Goal: Transaction & Acquisition: Purchase product/service

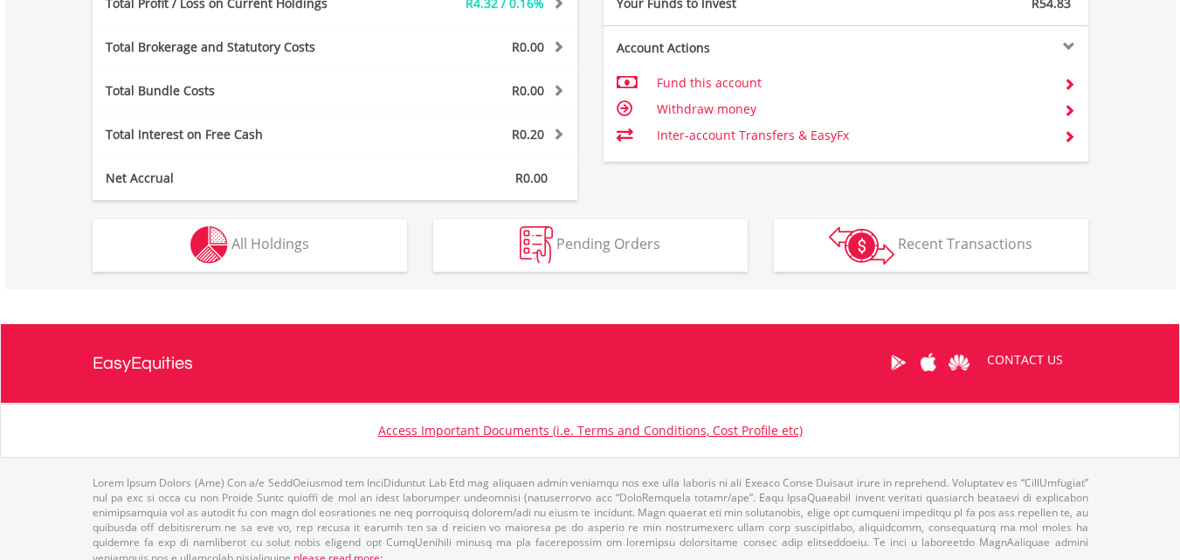
scroll to position [168, 332]
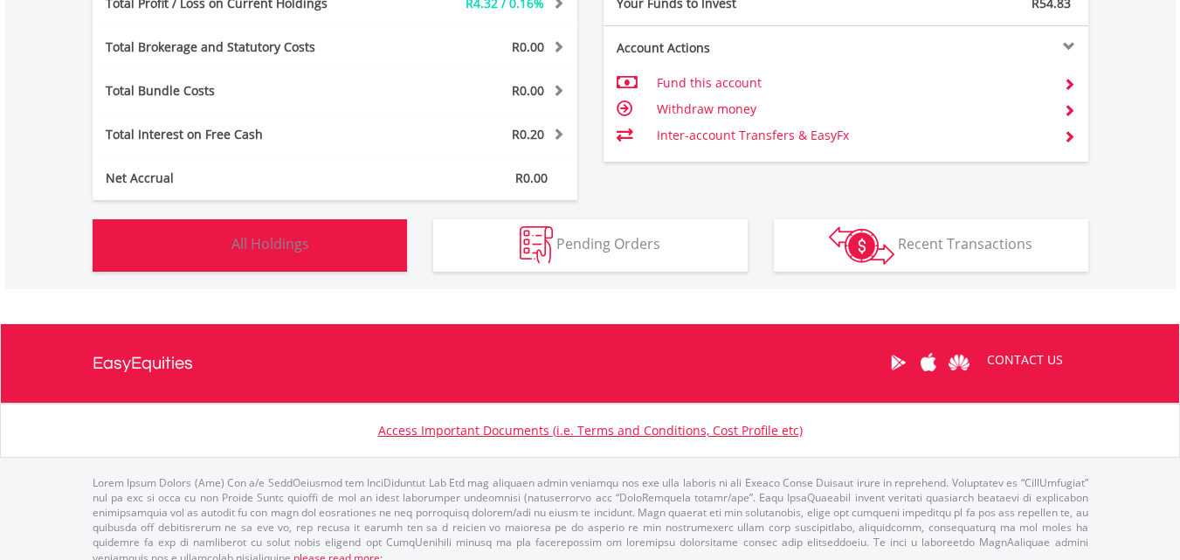
click at [270, 224] on button "Holdings All Holdings" at bounding box center [250, 245] width 314 height 52
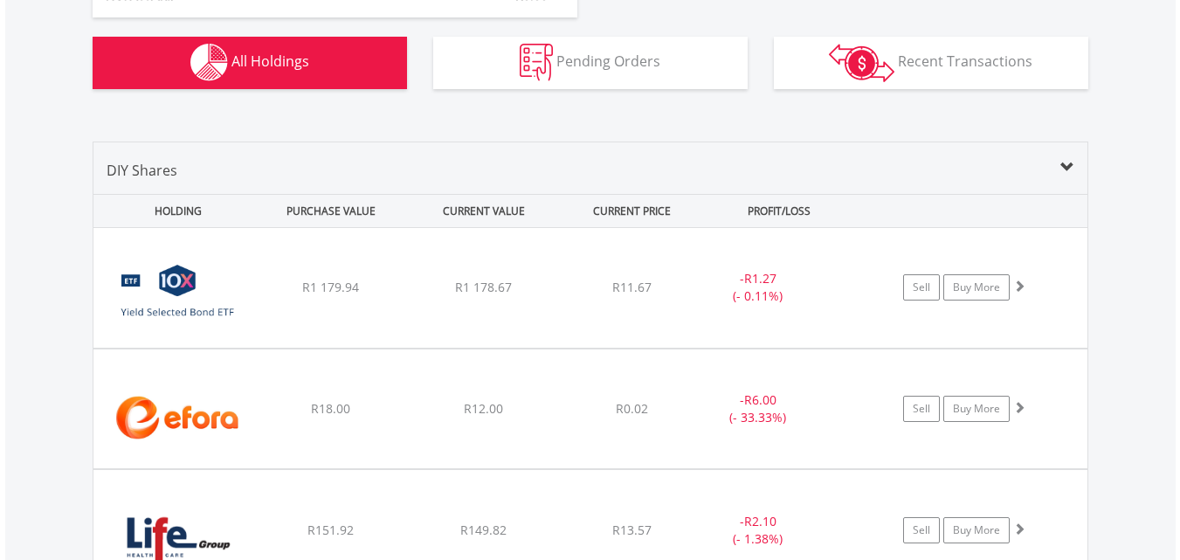
scroll to position [1295, 0]
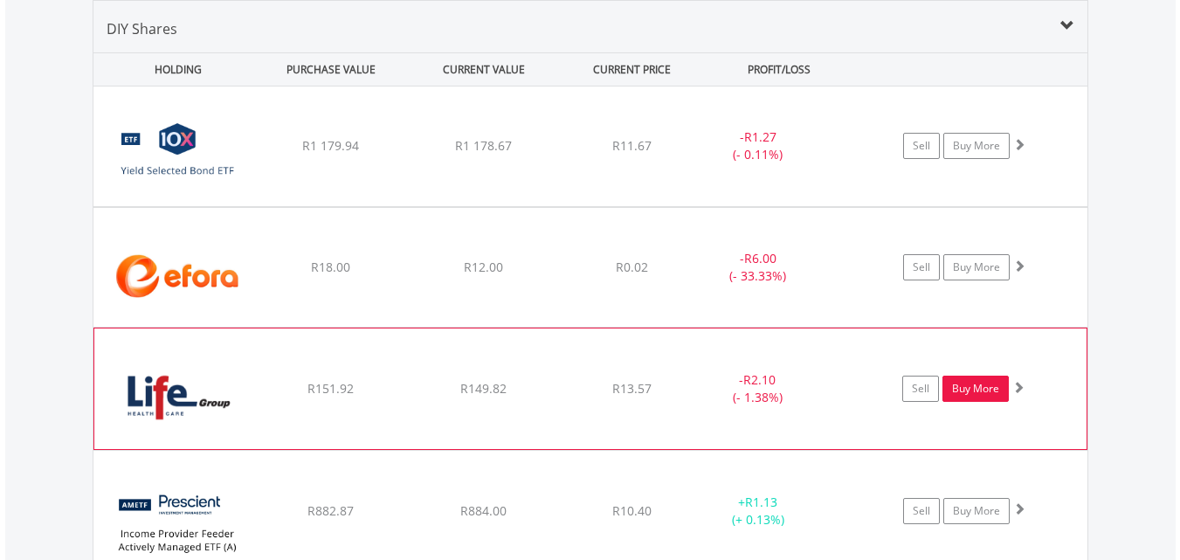
click at [980, 391] on link "Buy More" at bounding box center [975, 388] width 66 height 26
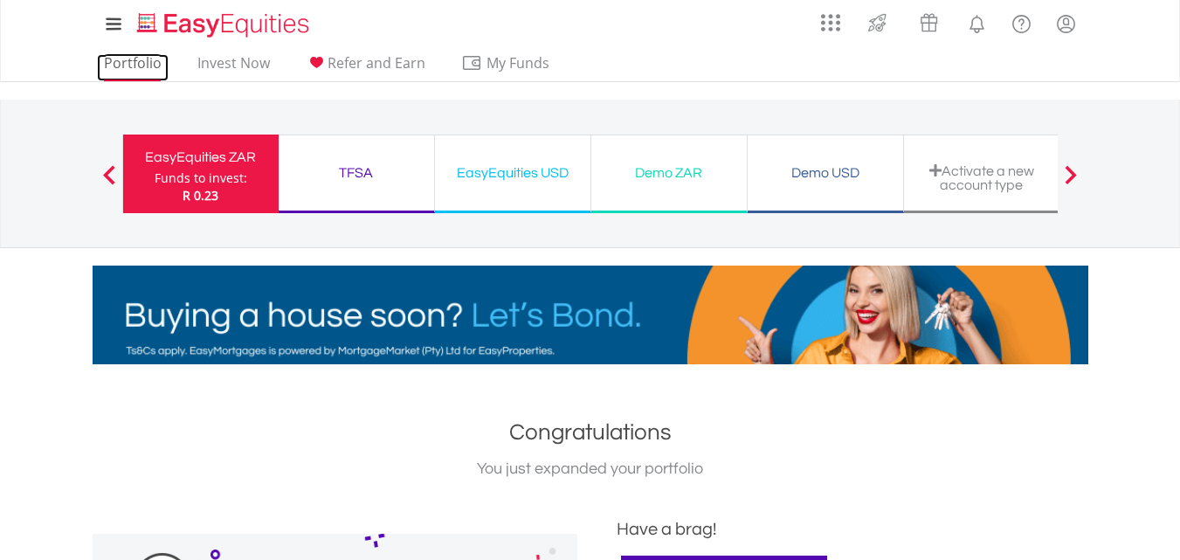
click at [127, 70] on link "Portfolio" at bounding box center [133, 67] width 72 height 27
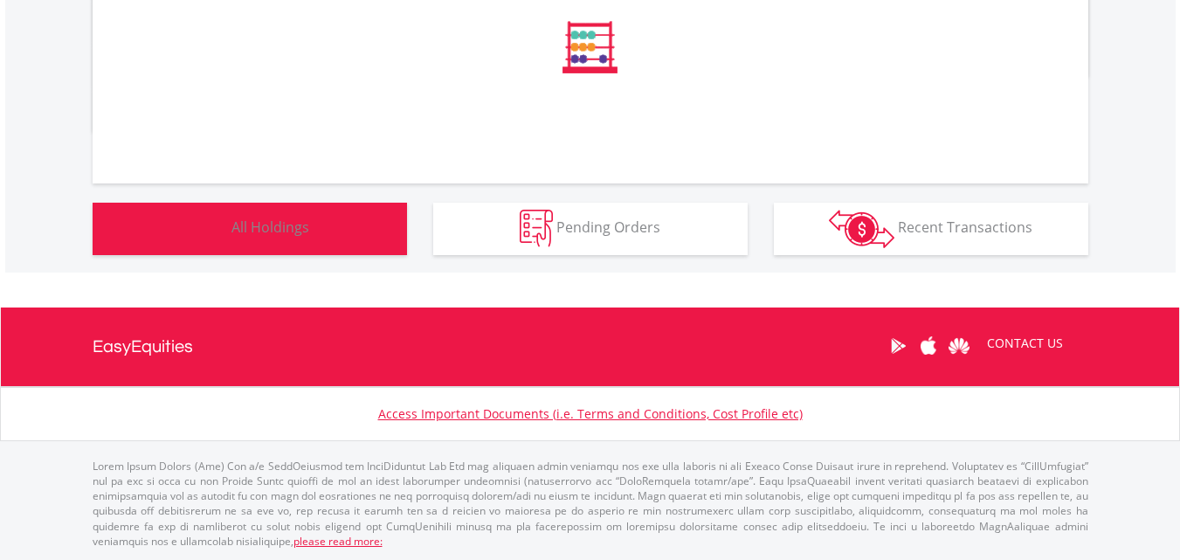
click at [267, 206] on button "Holdings All Holdings" at bounding box center [250, 229] width 314 height 52
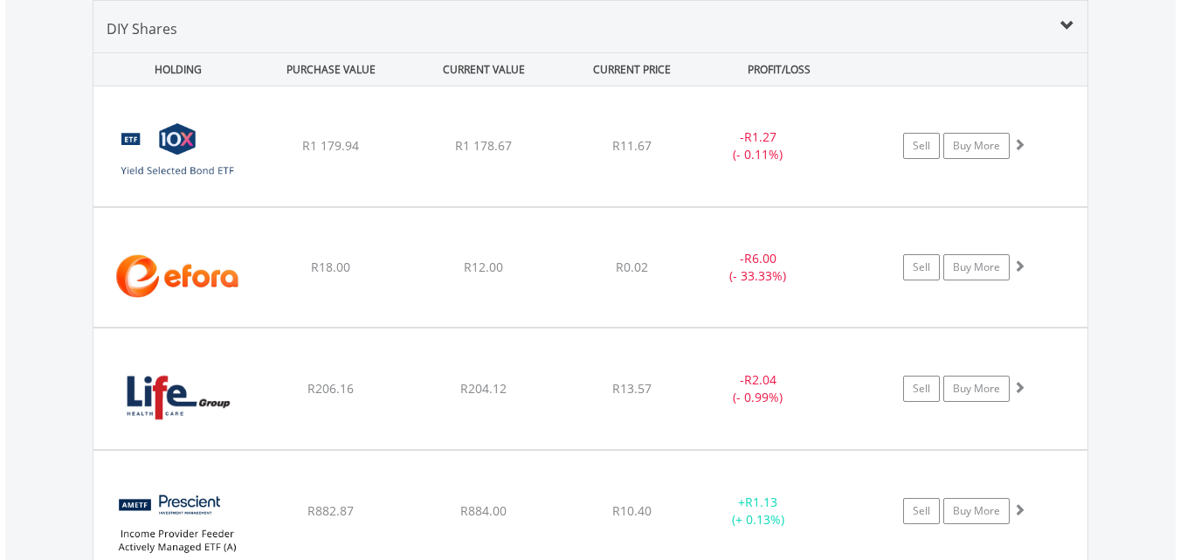
scroll to position [1469, 0]
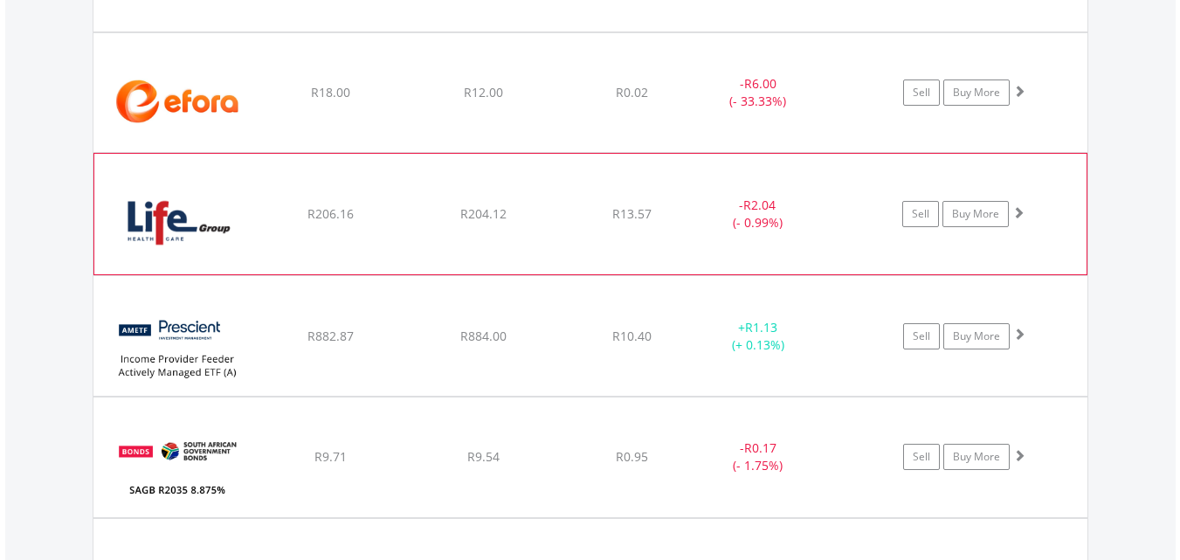
click at [214, 208] on img at bounding box center [178, 222] width 150 height 94
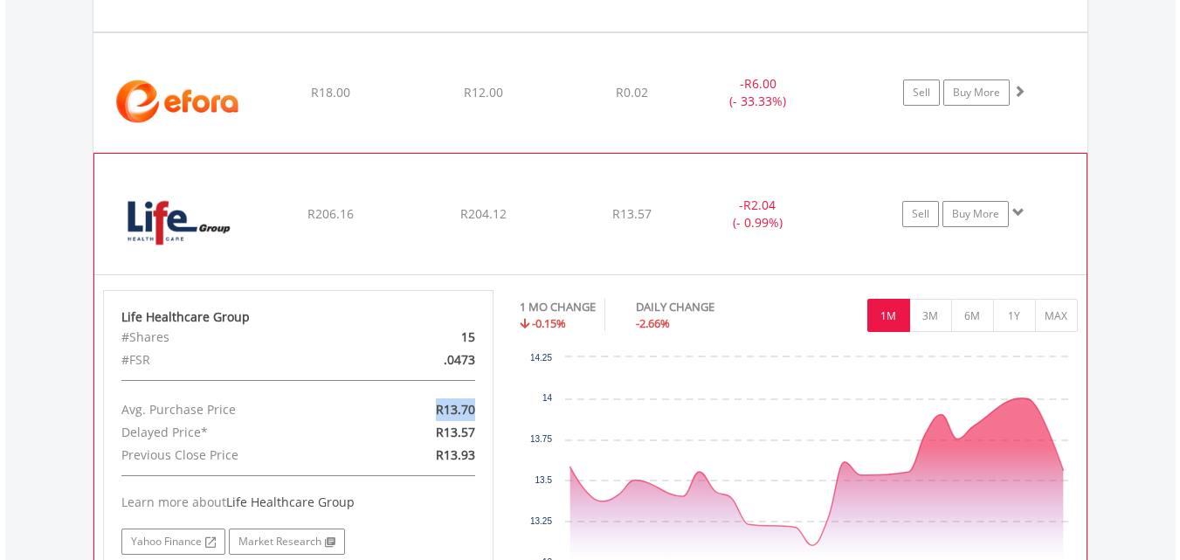
drag, startPoint x: 480, startPoint y: 413, endPoint x: 429, endPoint y: 406, distance: 52.0
click at [429, 406] on div "R13.70" at bounding box center [424, 409] width 127 height 23
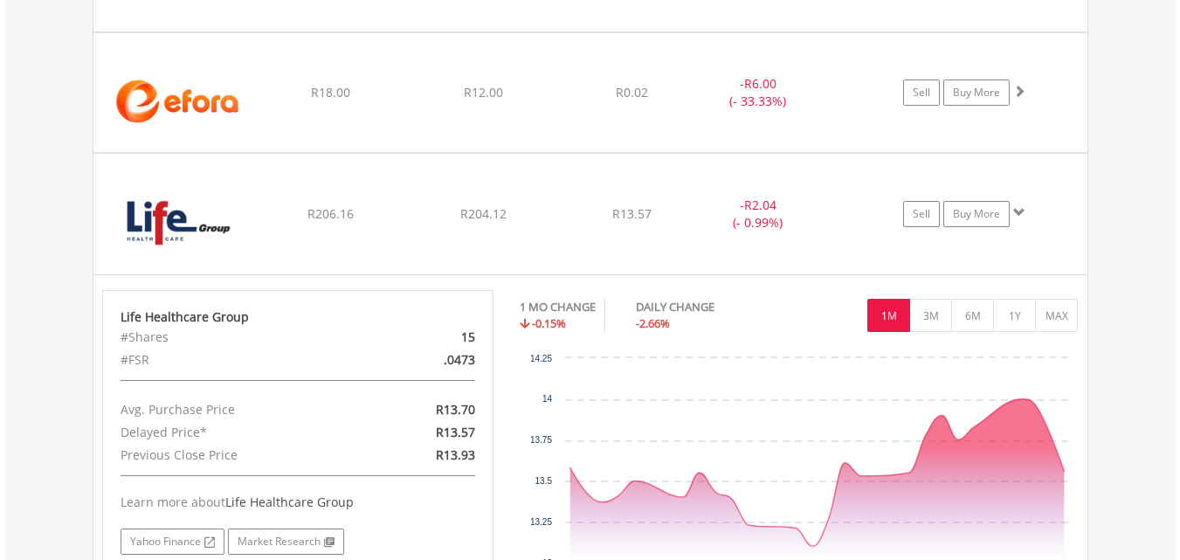
click at [13, 268] on div "Value View Share View DIY Shares HOLDING PURCHASE VALUE CURRENT VALUE CURRENT P…" at bounding box center [590, 472] width 1170 height 1364
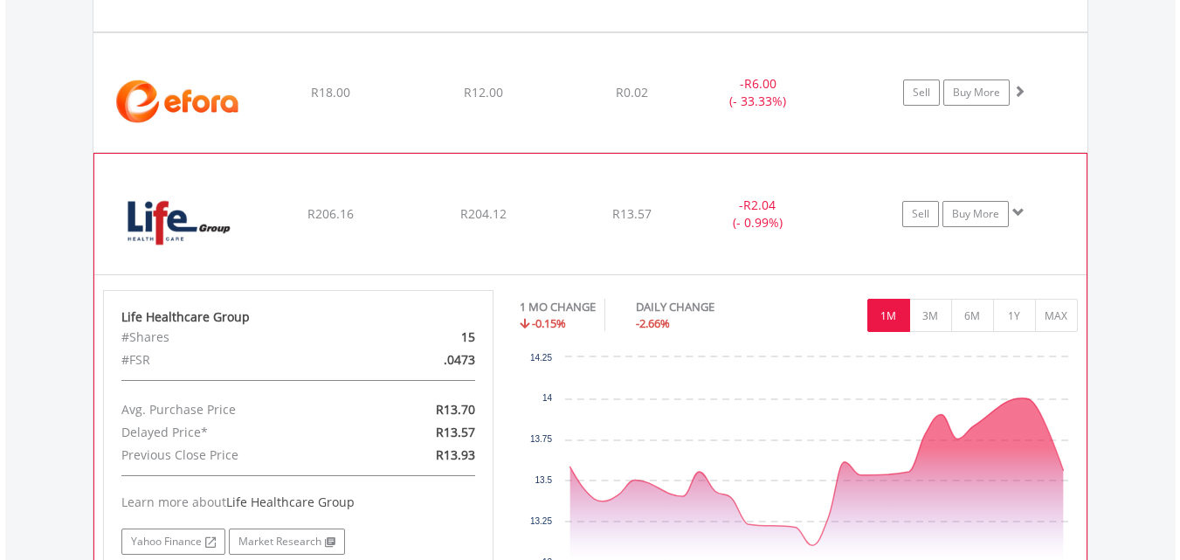
click at [138, 207] on img at bounding box center [178, 222] width 150 height 94
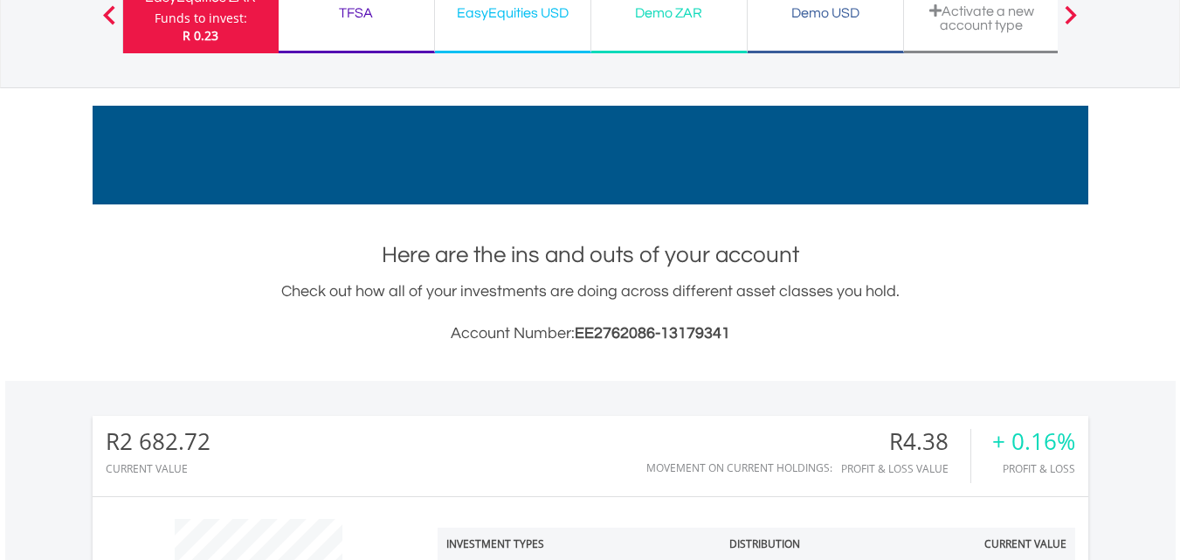
scroll to position [0, 0]
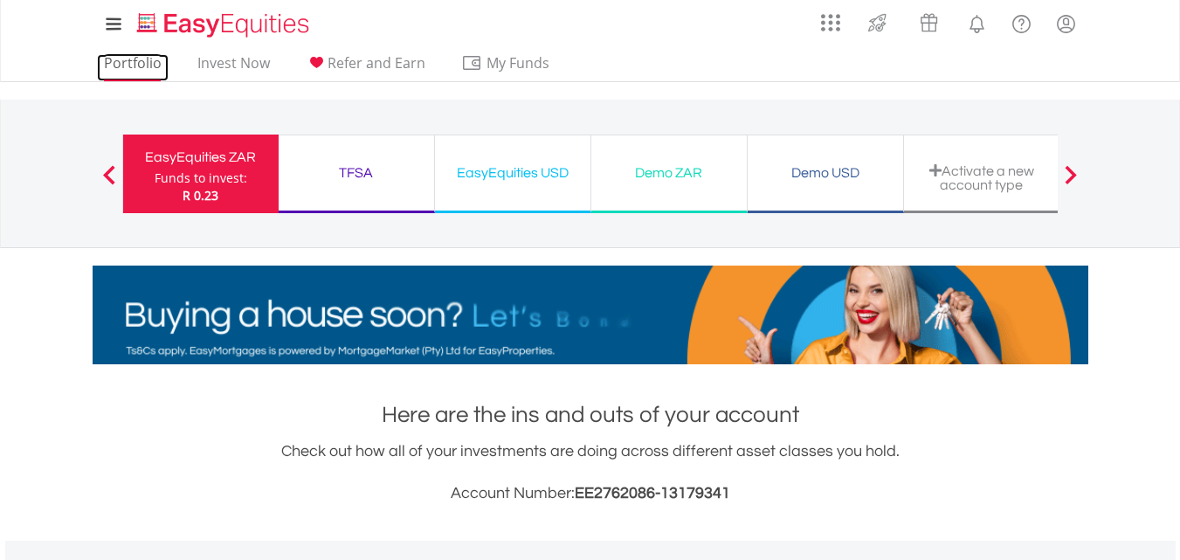
click at [114, 57] on link "Portfolio" at bounding box center [133, 67] width 72 height 27
